Goal: Information Seeking & Learning: Learn about a topic

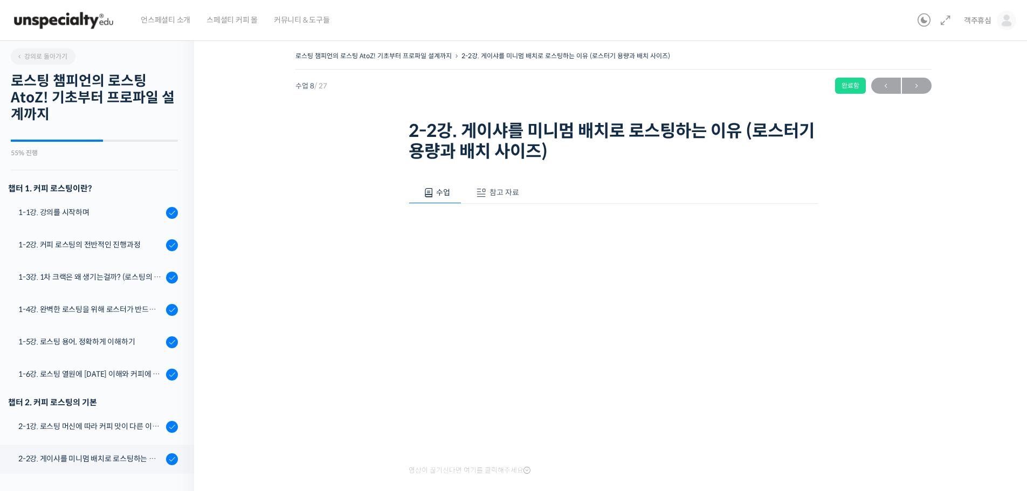
scroll to position [404, 0]
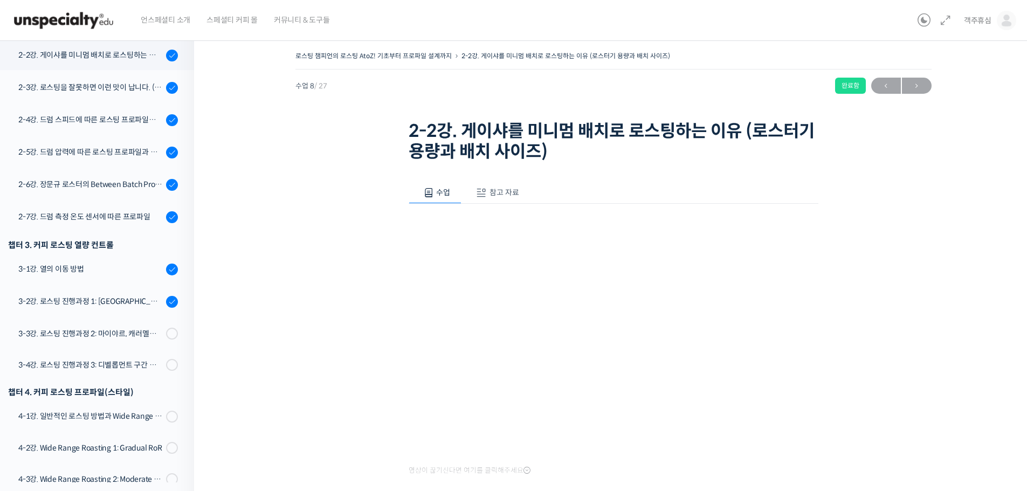
click at [268, 389] on div "로스팅 챔피언의 로스팅 AtoZ! 기초부터 프로파일 설계까지 2-2강. 게이샤를 미니멈 배치로 로스팅하는 이유 (로스터기 용량과 배치 사이즈)…" at bounding box center [613, 288] width 730 height 479
click at [97, 89] on div "2-3강. 로스팅을 잘못하면 이런 맛이 납니다. (로스팅 디팩트의 이해)" at bounding box center [90, 87] width 144 height 12
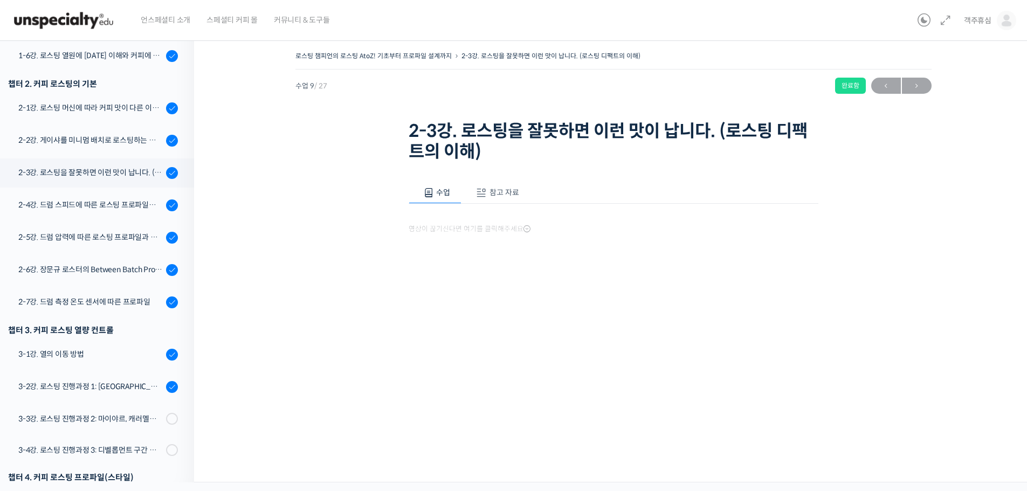
scroll to position [436, 0]
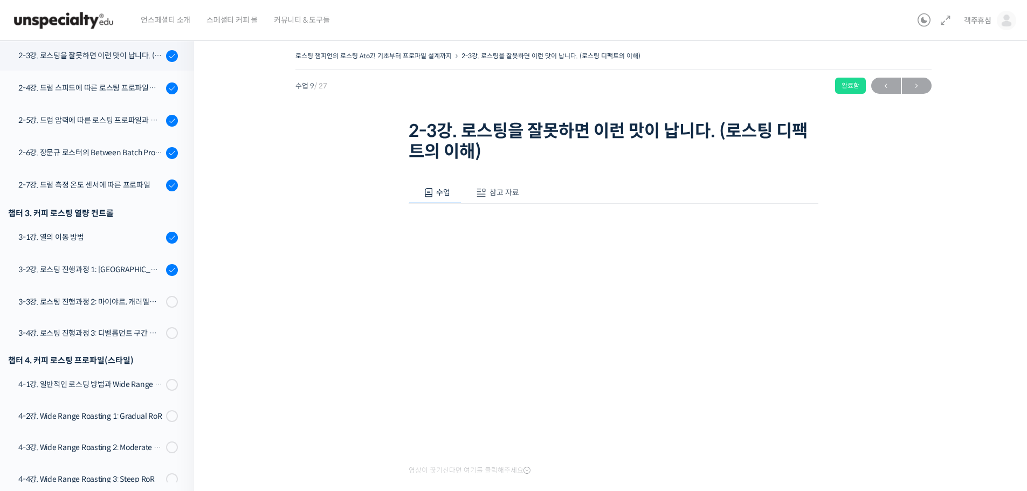
scroll to position [436, 0]
click at [354, 185] on div "로스팅 챔피언의 로스팅 AtoZ! 기초부터 프로파일 설계까지 2-3강. 로스팅을 잘못하면 이런 맛이 납니다. (로스팅 디팩트의 이해) 완료함 …" at bounding box center [613, 288] width 730 height 479
